Goal: Information Seeking & Learning: Learn about a topic

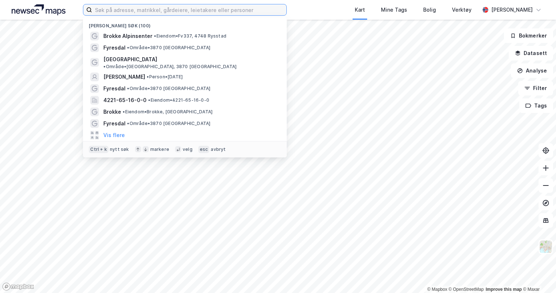
click at [186, 12] on input at bounding box center [189, 9] width 194 height 11
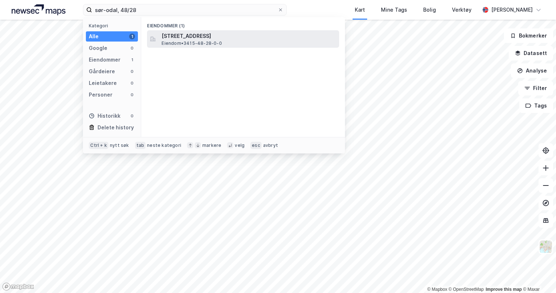
click at [200, 37] on span "[STREET_ADDRESS]" at bounding box center [249, 36] width 175 height 9
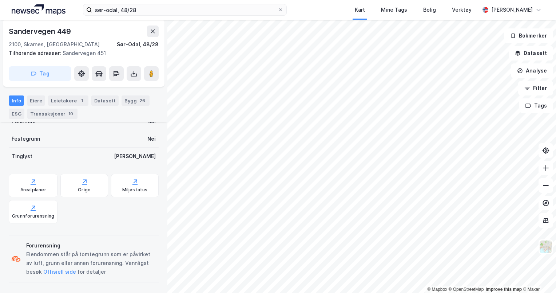
scroll to position [220, 0]
click at [547, 184] on icon at bounding box center [545, 185] width 7 height 7
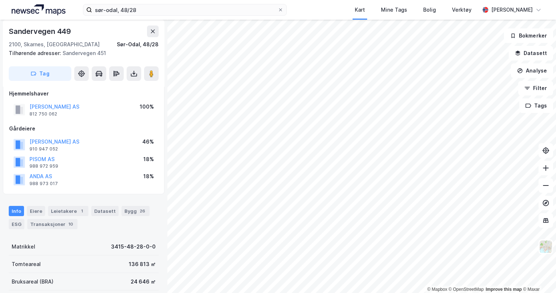
scroll to position [0, 0]
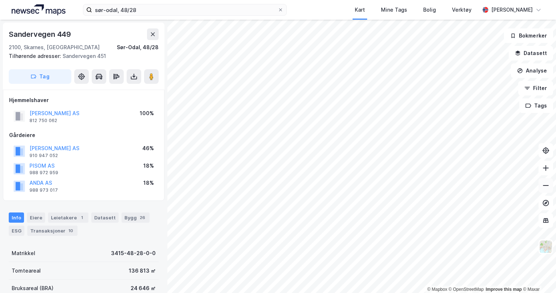
click at [546, 191] on button at bounding box center [546, 185] width 15 height 15
click at [545, 170] on icon at bounding box center [545, 167] width 7 height 7
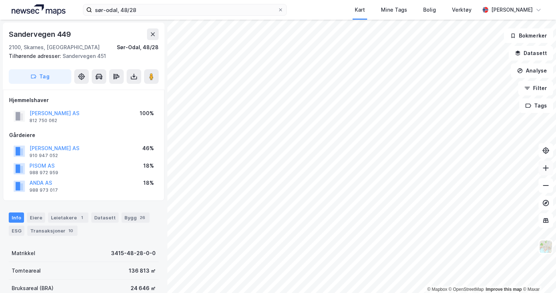
click at [545, 170] on icon at bounding box center [545, 167] width 7 height 7
click at [546, 186] on icon at bounding box center [545, 185] width 7 height 7
click at [546, 170] on icon at bounding box center [545, 167] width 7 height 7
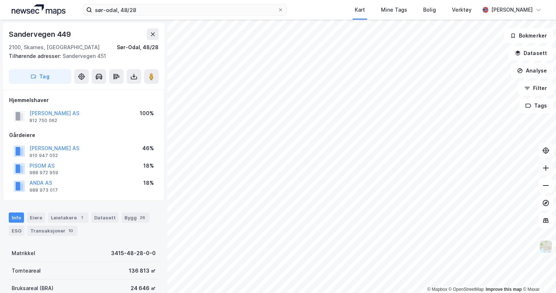
click at [546, 170] on icon at bounding box center [545, 167] width 7 height 7
click at [547, 184] on icon at bounding box center [545, 185] width 7 height 7
click at [545, 166] on icon at bounding box center [545, 167] width 7 height 7
click at [139, 88] on div "© Mapbox © OpenStreetMap Improve this map © Maxar Sandervegen 449 2100, [GEOGRA…" at bounding box center [278, 156] width 556 height 273
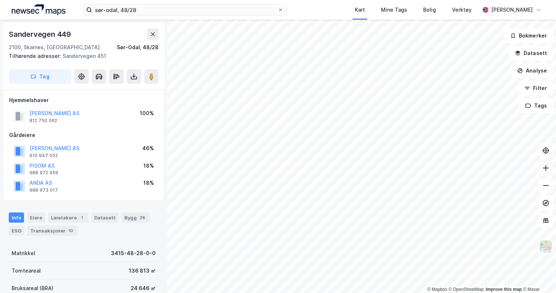
click at [547, 174] on button at bounding box center [546, 168] width 15 height 15
click at [549, 183] on icon at bounding box center [545, 185] width 7 height 7
click at [548, 167] on icon at bounding box center [545, 167] width 7 height 7
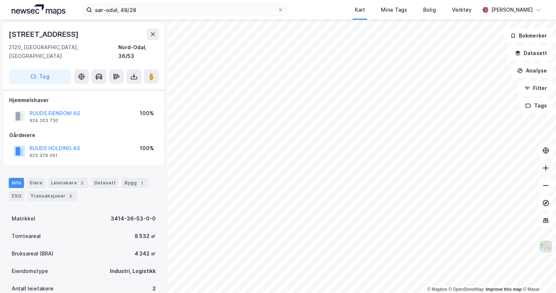
scroll to position [7, 0]
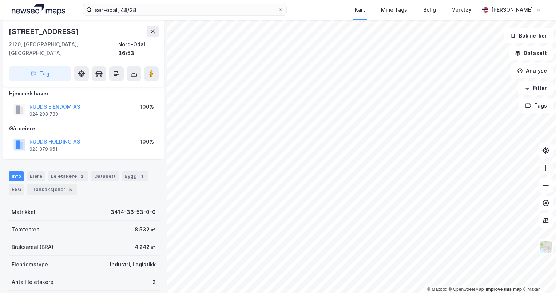
scroll to position [7, 0]
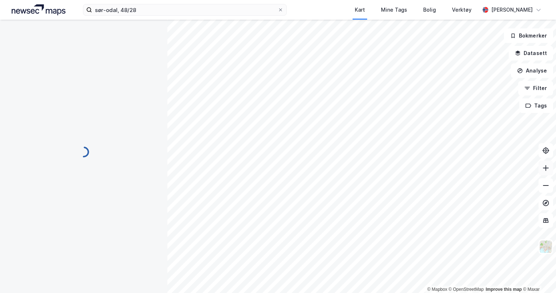
scroll to position [7, 0]
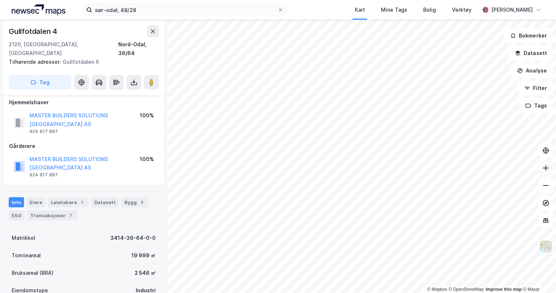
scroll to position [7, 0]
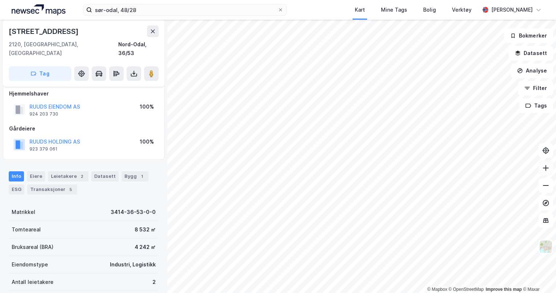
scroll to position [7, 0]
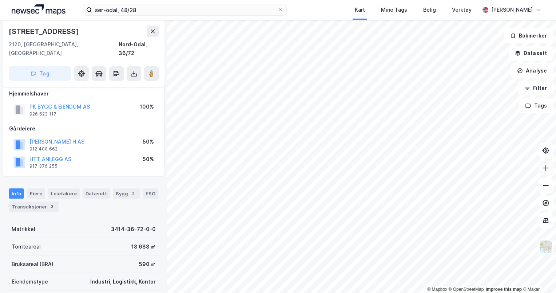
scroll to position [7, 0]
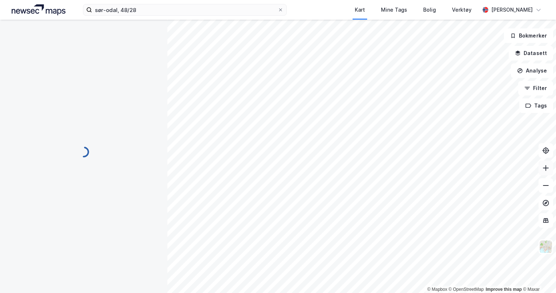
scroll to position [7, 0]
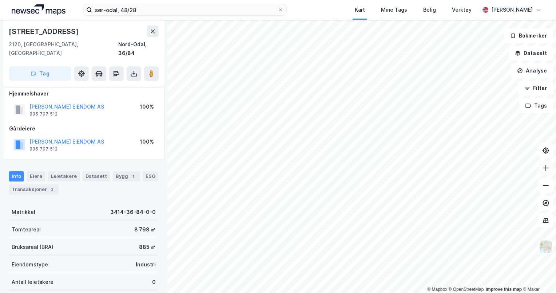
scroll to position [7, 0]
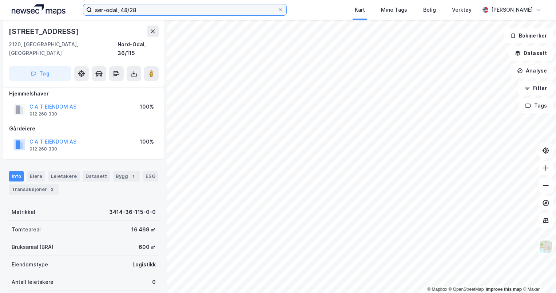
click at [202, 9] on input "sør-odal, 48/28" at bounding box center [185, 9] width 186 height 11
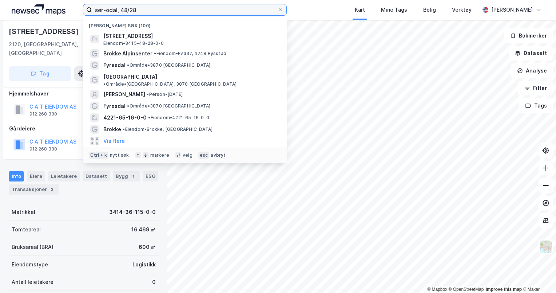
drag, startPoint x: 202, startPoint y: 9, endPoint x: 74, endPoint y: 9, distance: 128.1
click at [74, 9] on div "sør-odal, 48/28 Nylige søk (100) Sandervegen 449, 2100, SKARNES, SØR-ODAL Eiend…" at bounding box center [278, 10] width 556 height 20
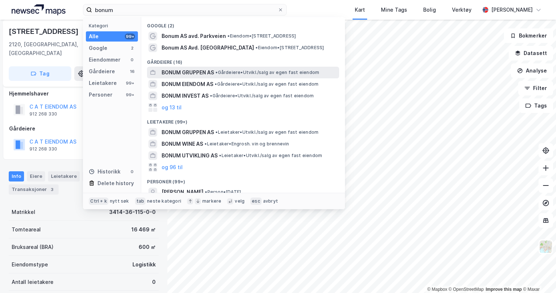
click at [186, 71] on span "BONUM GRUPPEN AS" at bounding box center [188, 72] width 52 height 9
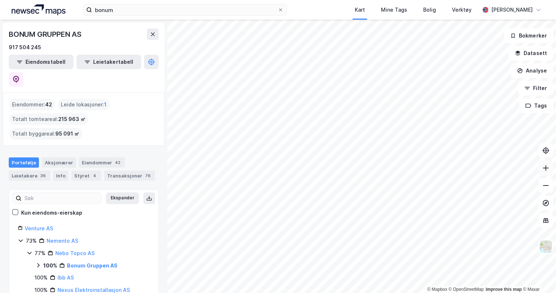
click at [545, 169] on icon at bounding box center [545, 167] width 7 height 7
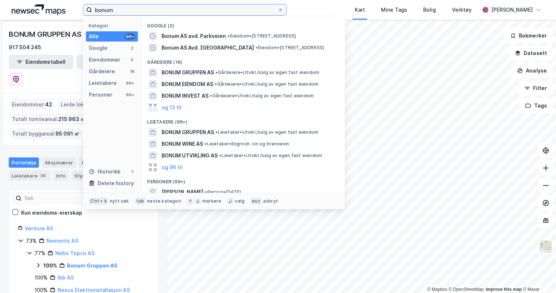
drag, startPoint x: 121, startPoint y: 12, endPoint x: 52, endPoint y: 4, distance: 69.0
click at [52, 4] on div "bonum Kategori Alle 99+ Google 2 Eiendommer 0 Gårdeiere 16 Leietakere 99+ Perso…" at bounding box center [278, 10] width 556 height 20
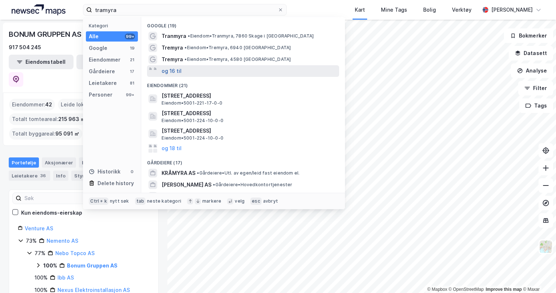
click at [175, 70] on button "og 16 til" at bounding box center [172, 71] width 20 height 9
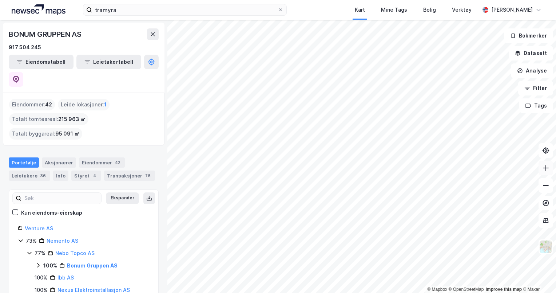
click at [547, 166] on icon at bounding box center [545, 167] width 7 height 7
click at [417, 292] on html "tramyra Kart Mine Tags Bolig Verktøy [PERSON_NAME] © Mapbox © OpenStreetMap Imp…" at bounding box center [278, 146] width 556 height 293
click at [389, 292] on html "tramyra Kart Mine Tags Bolig Verktøy [PERSON_NAME] © Mapbox © OpenStreetMap Imp…" at bounding box center [278, 146] width 556 height 293
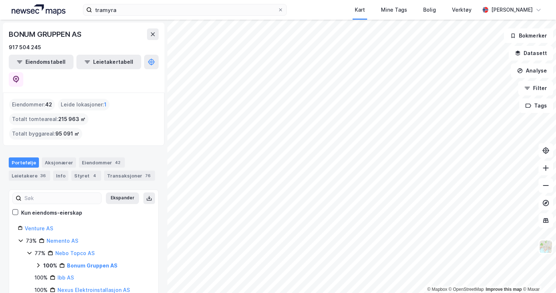
click at [455, 292] on html "tramyra Kart Mine Tags Bolig Verktøy [PERSON_NAME] © Mapbox © OpenStreetMap Imp…" at bounding box center [278, 146] width 556 height 293
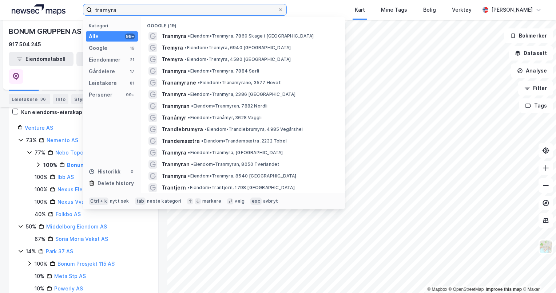
drag, startPoint x: 220, startPoint y: 12, endPoint x: 68, endPoint y: 15, distance: 151.5
click at [68, 15] on div "tramyra Kategori Alle 99+ Google 19 Eiendommer 21 Gårdeiere 17 Leietakere 81 Pe…" at bounding box center [278, 10] width 556 height 20
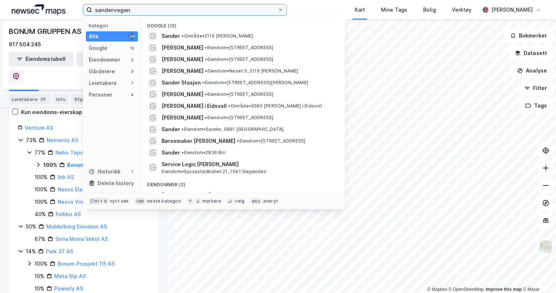
type input "sandervegen"
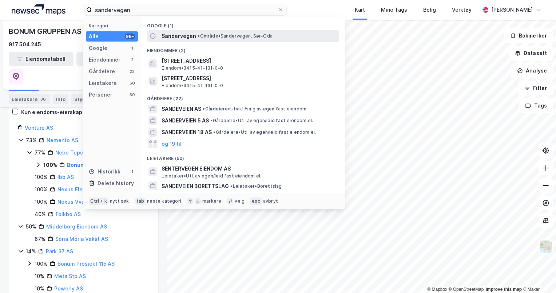
click at [185, 36] on span "Sandervegen" at bounding box center [179, 36] width 35 height 9
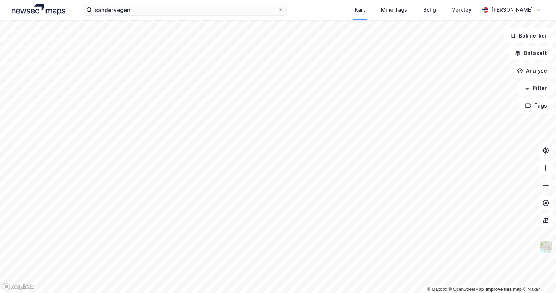
click at [544, 184] on icon at bounding box center [545, 185] width 7 height 7
click at [546, 183] on icon at bounding box center [545, 185] width 7 height 7
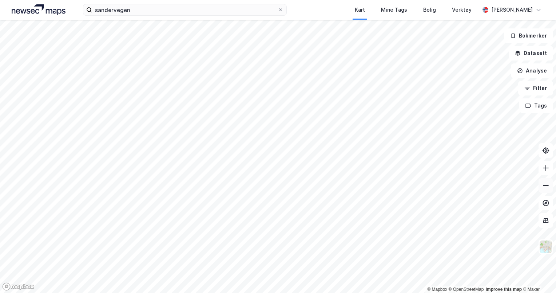
click at [546, 183] on icon at bounding box center [545, 185] width 7 height 7
click at [546, 171] on icon at bounding box center [545, 167] width 7 height 7
click at [263, 0] on html "sandervegen Kart Mine Tags Bolig Verktøy [PERSON_NAME] © Mapbox © OpenStreetMap…" at bounding box center [278, 146] width 556 height 293
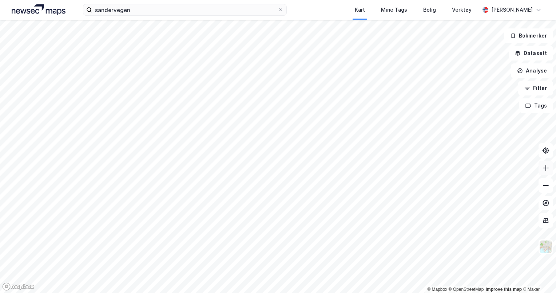
click at [545, 166] on icon at bounding box center [545, 167] width 7 height 7
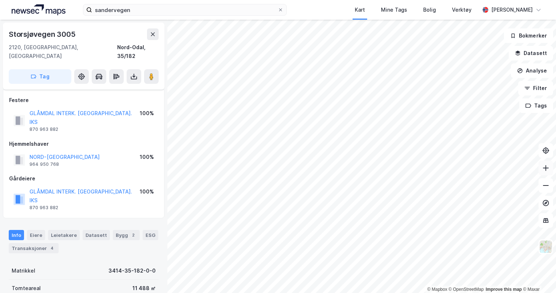
scroll to position [7, 0]
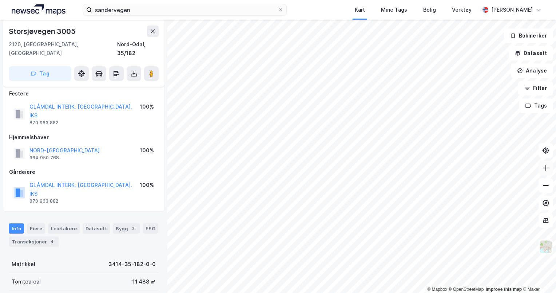
scroll to position [7, 0]
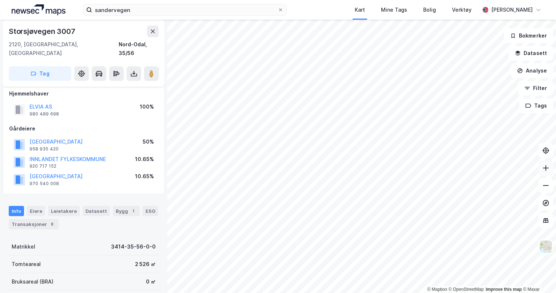
scroll to position [7, 0]
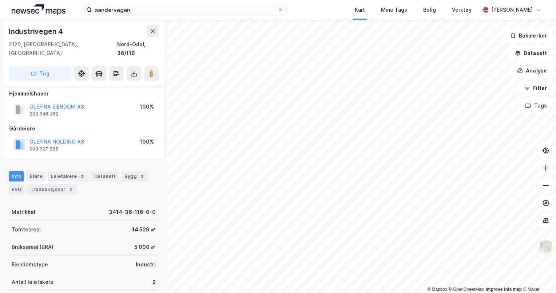
scroll to position [7, 0]
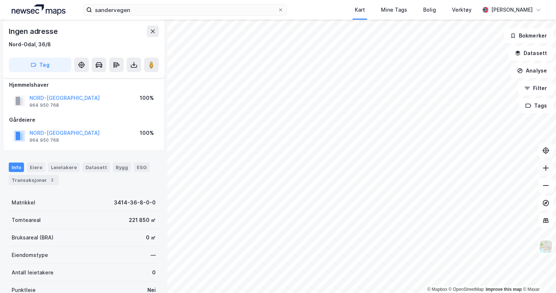
scroll to position [7, 0]
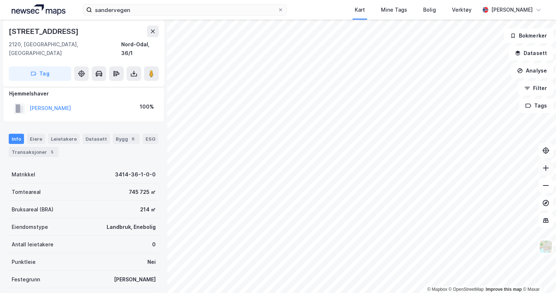
click at [553, 174] on button at bounding box center [546, 168] width 15 height 15
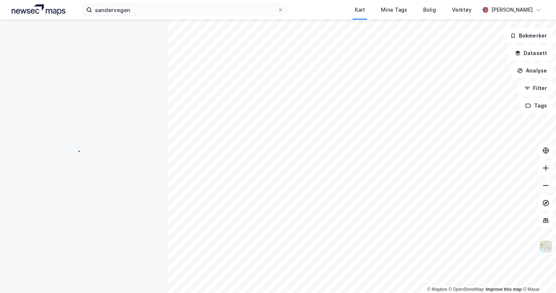
scroll to position [7, 0]
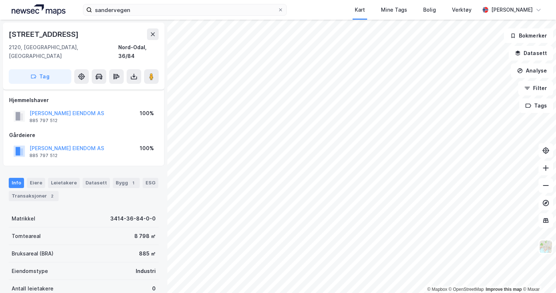
scroll to position [7, 0]
